Goal: Information Seeking & Learning: Find specific fact

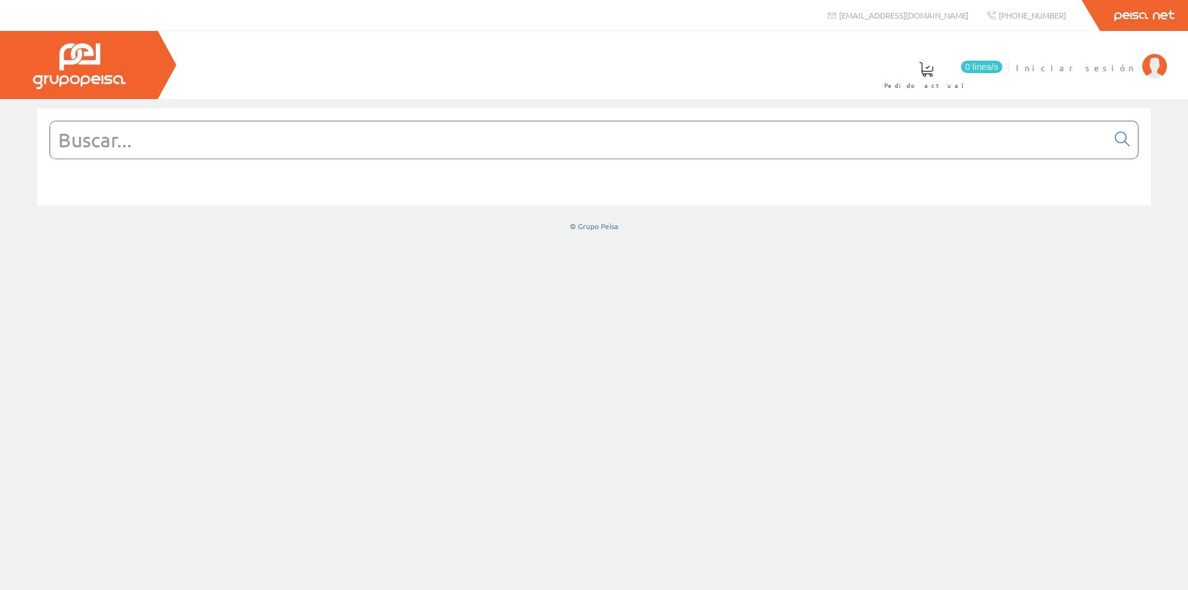
click at [1131, 64] on span "Iniciar sesión" at bounding box center [1076, 67] width 120 height 12
click at [351, 139] on input "text" at bounding box center [578, 139] width 1057 height 37
paste input "Grapa Apolo 1 pata F-20"
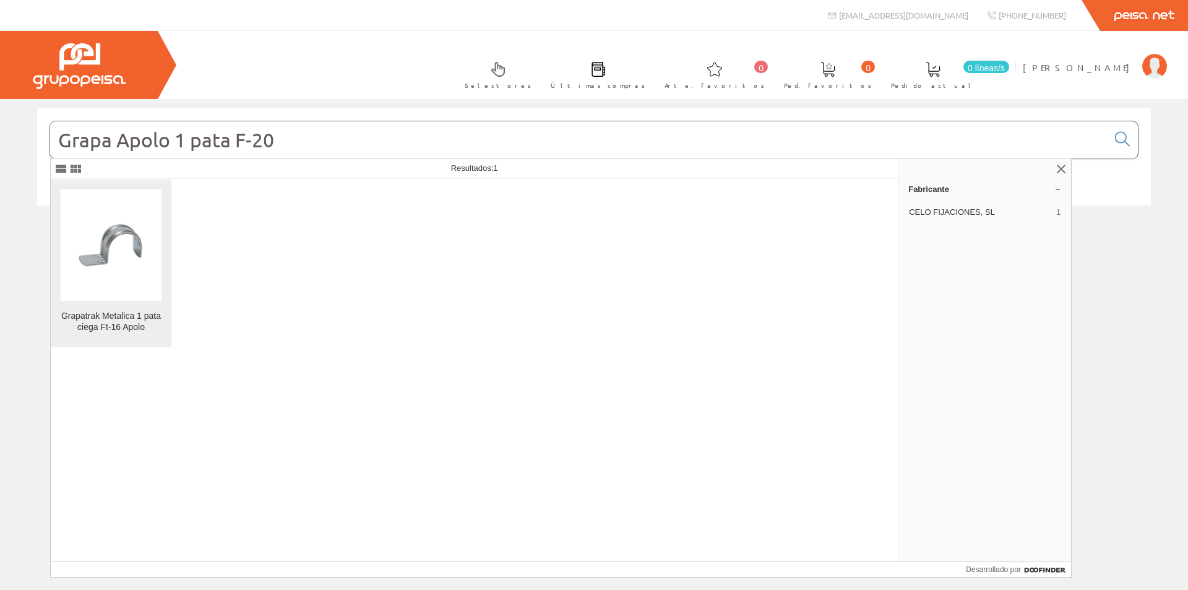
type input "Grapa Apolo 1 pata F-20"
click at [135, 278] on img at bounding box center [111, 244] width 101 height 101
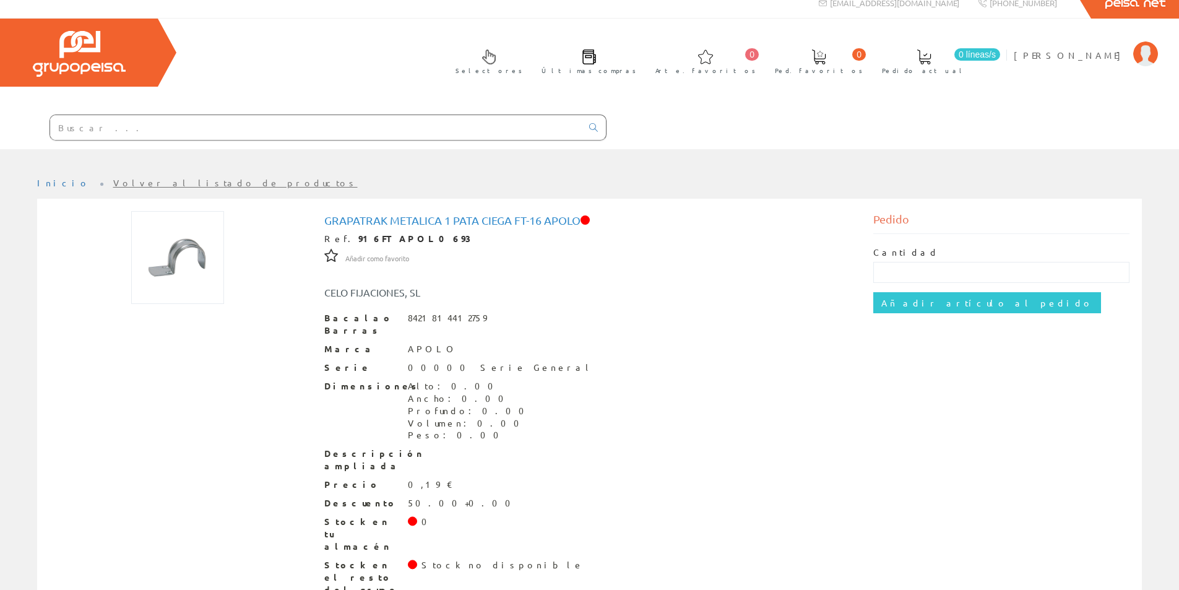
scroll to position [22, 0]
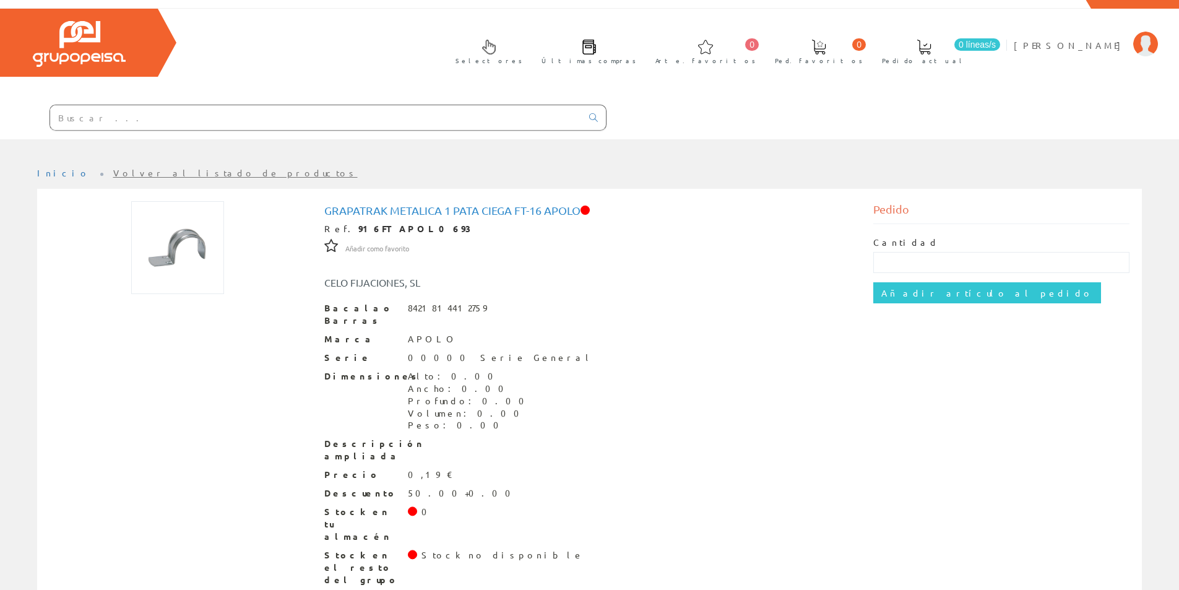
click at [178, 118] on input "text" at bounding box center [315, 117] width 531 height 25
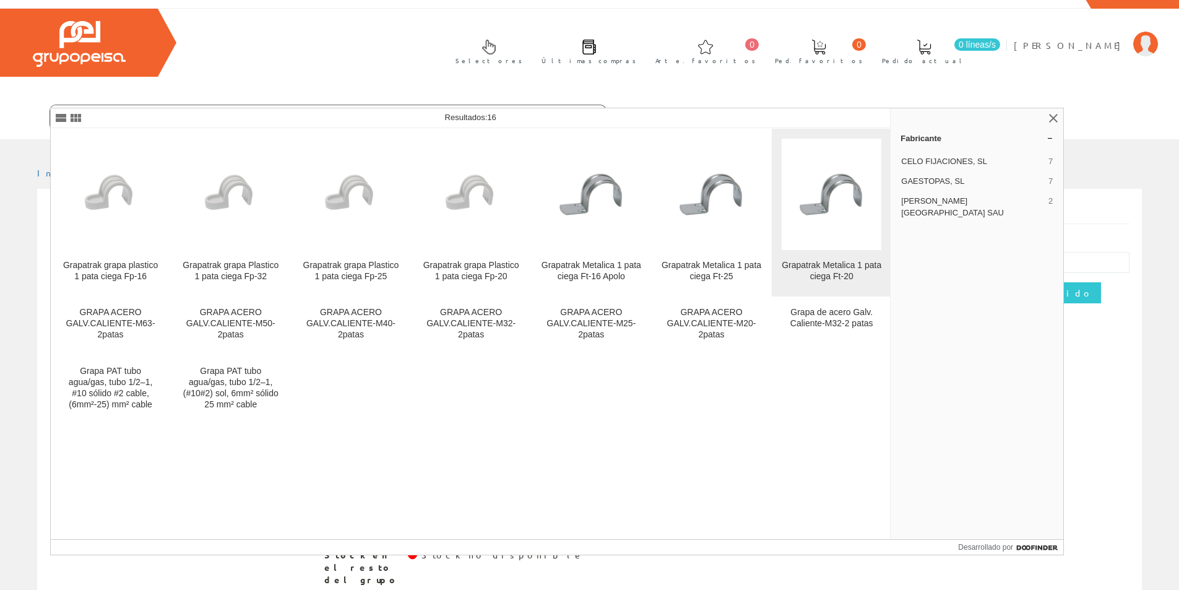
type input "grapa 1 pata"
click at [828, 207] on img at bounding box center [831, 194] width 100 height 100
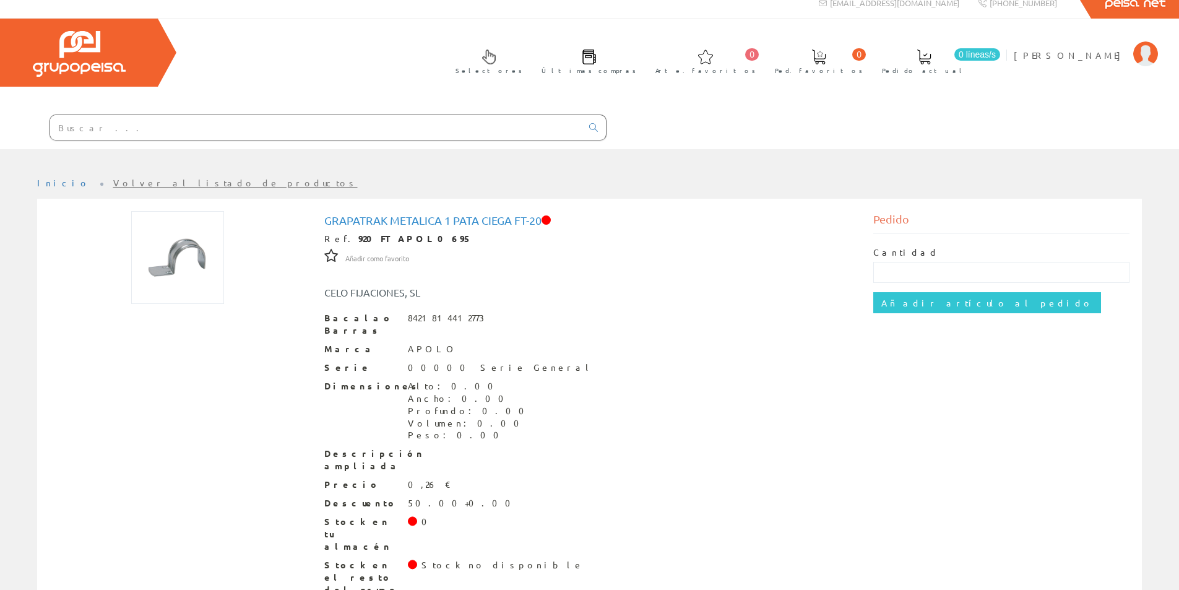
scroll to position [22, 0]
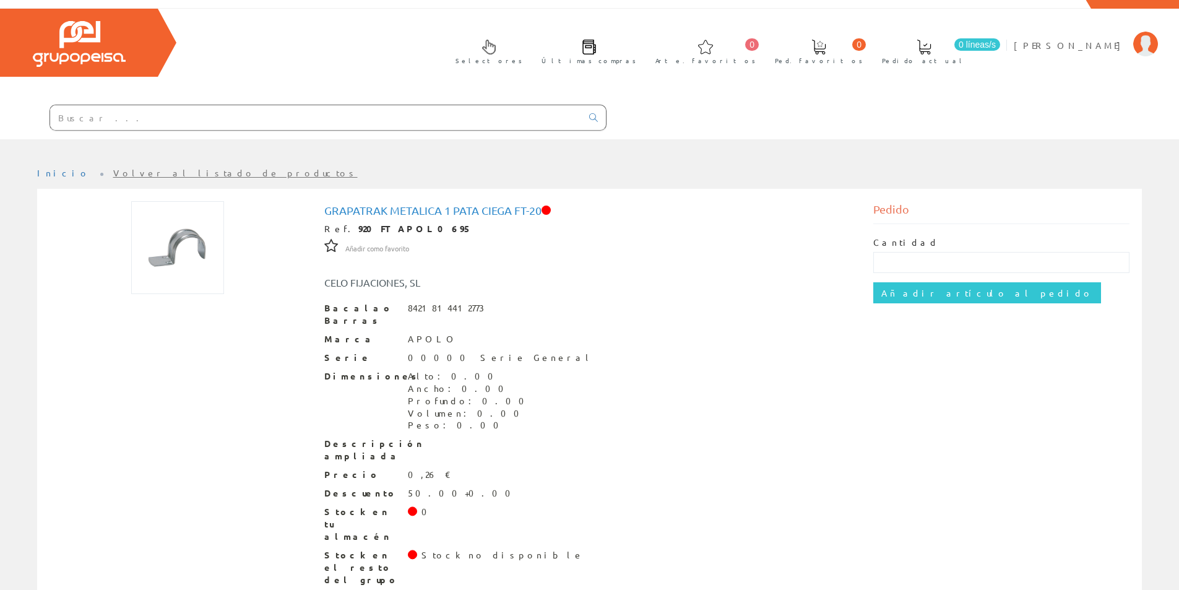
click at [170, 121] on input "text" at bounding box center [315, 117] width 531 height 25
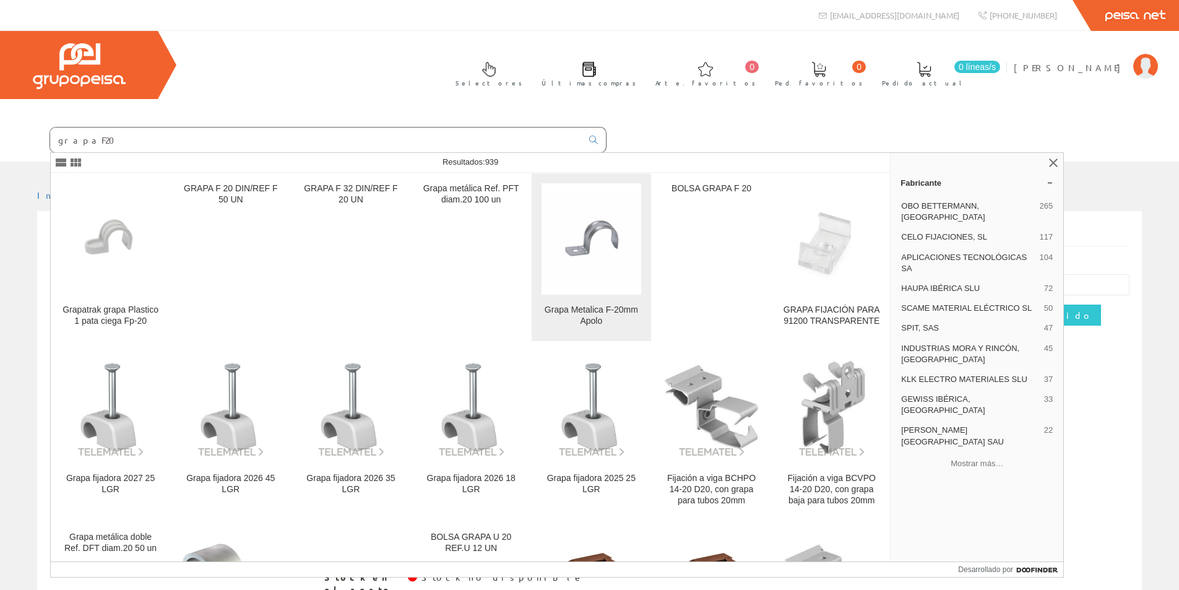
type input "grapaF20"
click at [582, 303] on link "Grapa Metalica F-20mm Apolo" at bounding box center [590, 257] width 119 height 168
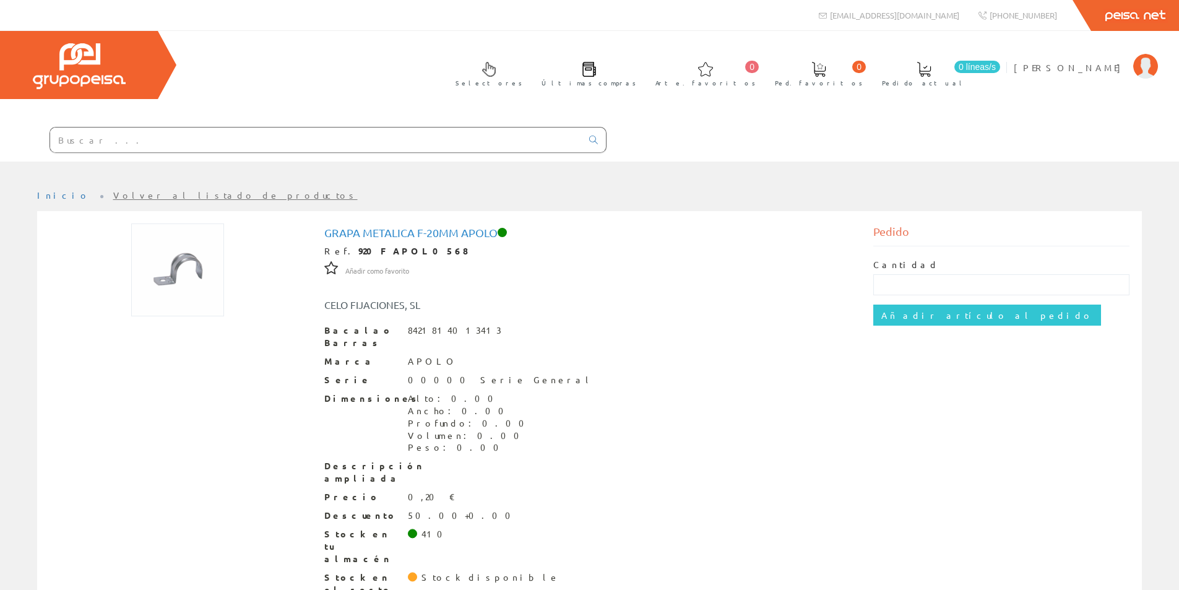
click at [340, 139] on input "text" at bounding box center [315, 139] width 531 height 25
paste input "Abrazadera apolo NK-16"
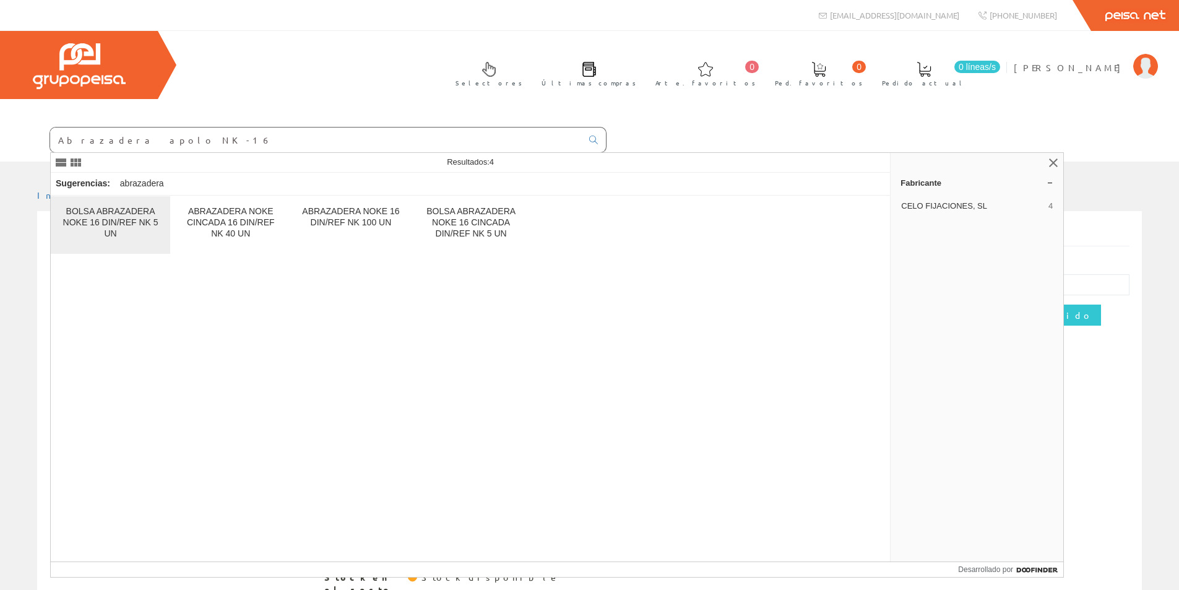
type input "Abrazadera apolo NK-16"
click at [132, 225] on font "BOLSA ABRAZADERA NOKE 16 DIN/REF NK 5 UN" at bounding box center [110, 222] width 95 height 32
